Goal: Find contact information: Find contact information

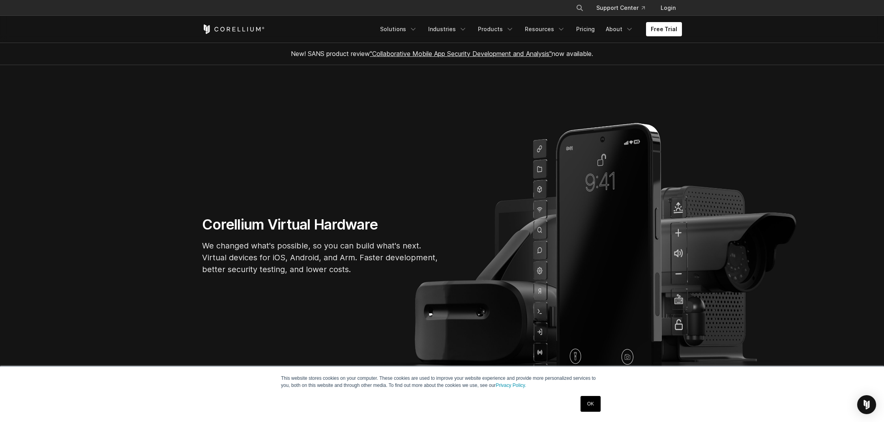
click at [596, 406] on link "OK" at bounding box center [590, 404] width 20 height 16
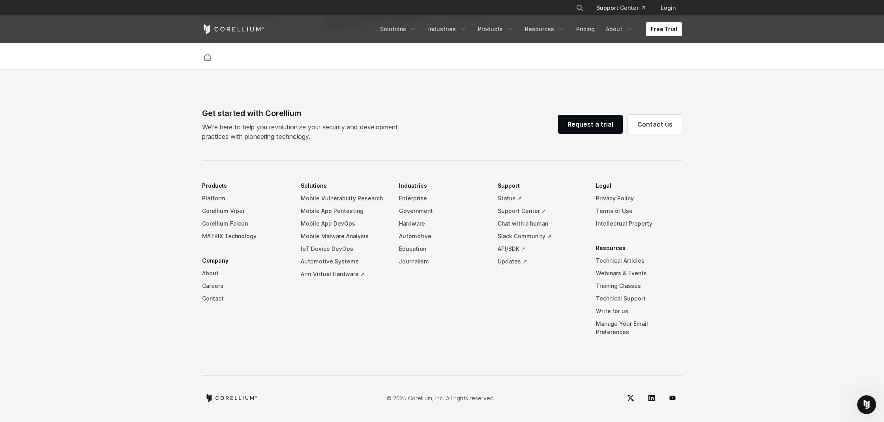
scroll to position [1844, 0]
click at [210, 293] on link "Careers" at bounding box center [245, 286] width 86 height 13
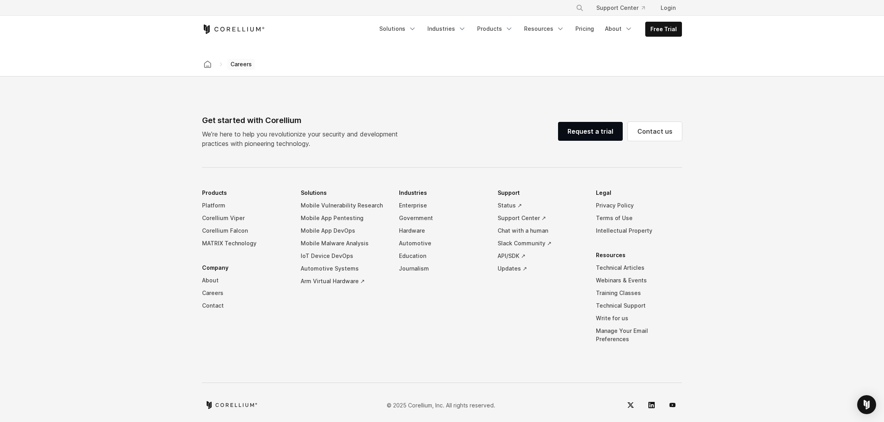
scroll to position [514, 0]
click at [213, 282] on link "About" at bounding box center [245, 281] width 86 height 13
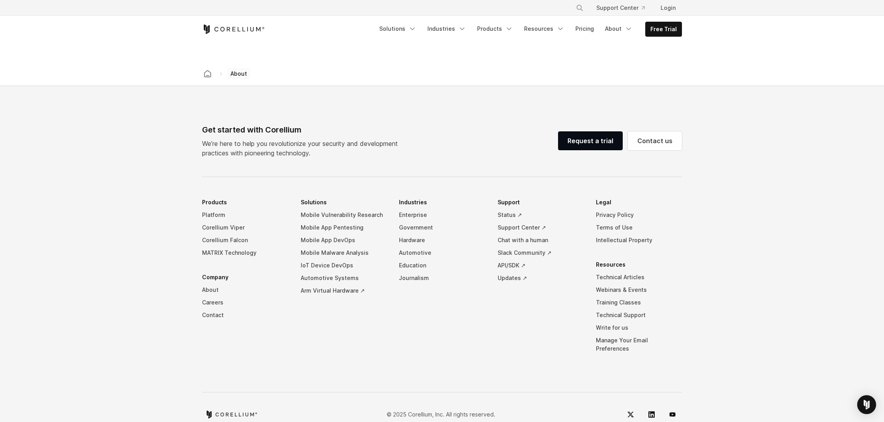
scroll to position [1273, 0]
click at [210, 309] on link "Contact" at bounding box center [245, 315] width 86 height 13
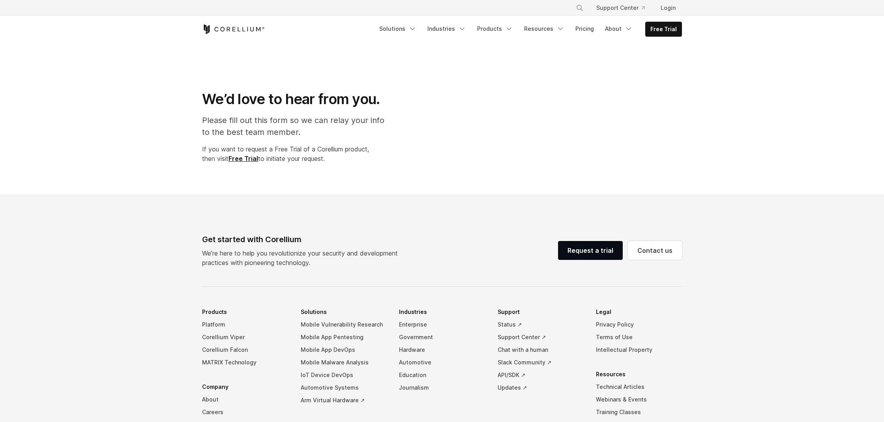
select select "**"
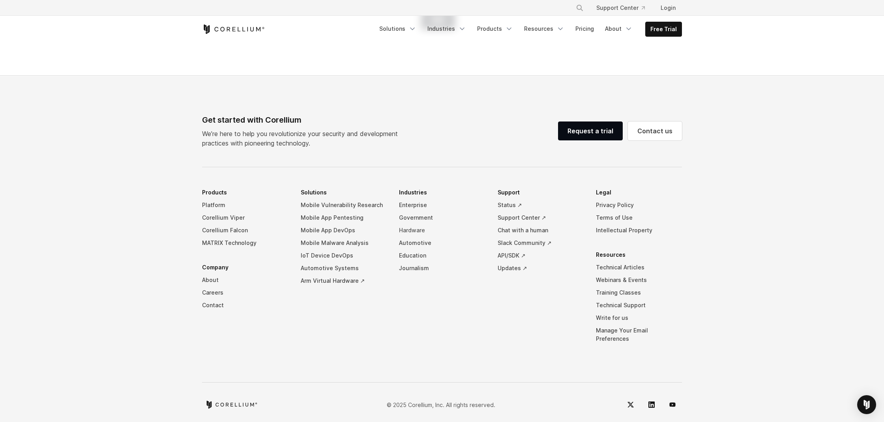
scroll to position [495, 0]
